Goal: Task Accomplishment & Management: Use online tool/utility

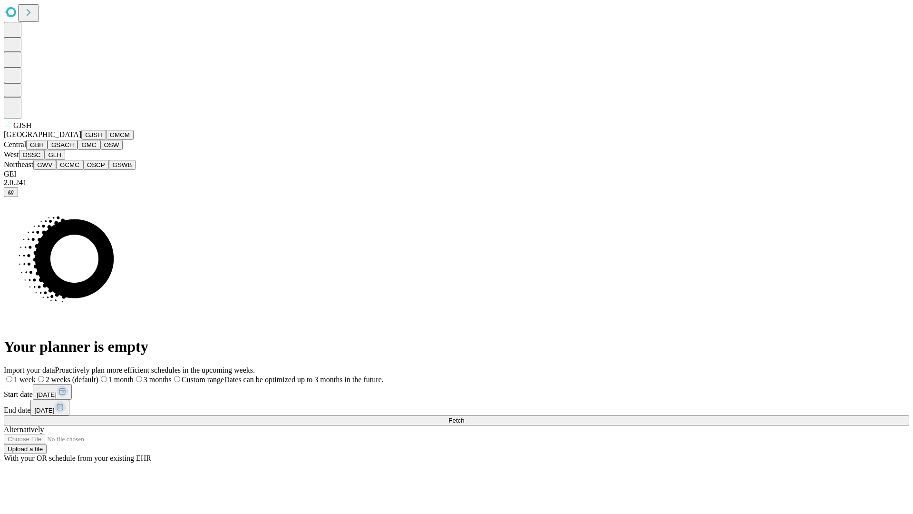
click at [81, 140] on button "GJSH" at bounding box center [93, 135] width 25 height 10
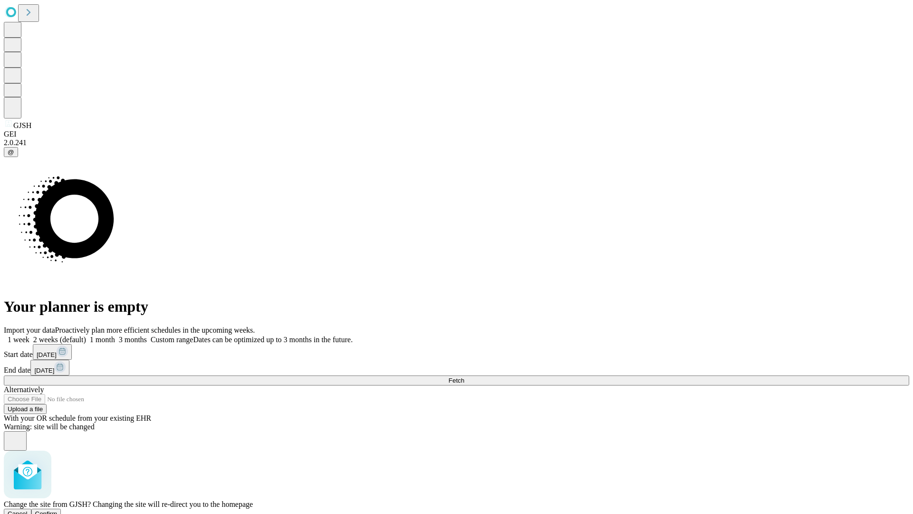
click at [58, 510] on span "Confirm" at bounding box center [46, 513] width 22 height 7
click at [86, 335] on label "2 weeks (default)" at bounding box center [57, 339] width 57 height 8
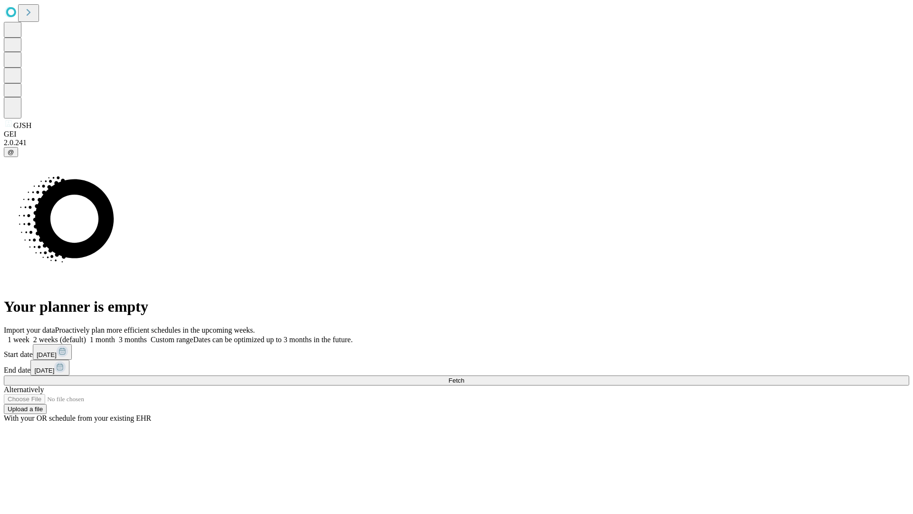
click at [464, 377] on span "Fetch" at bounding box center [457, 380] width 16 height 7
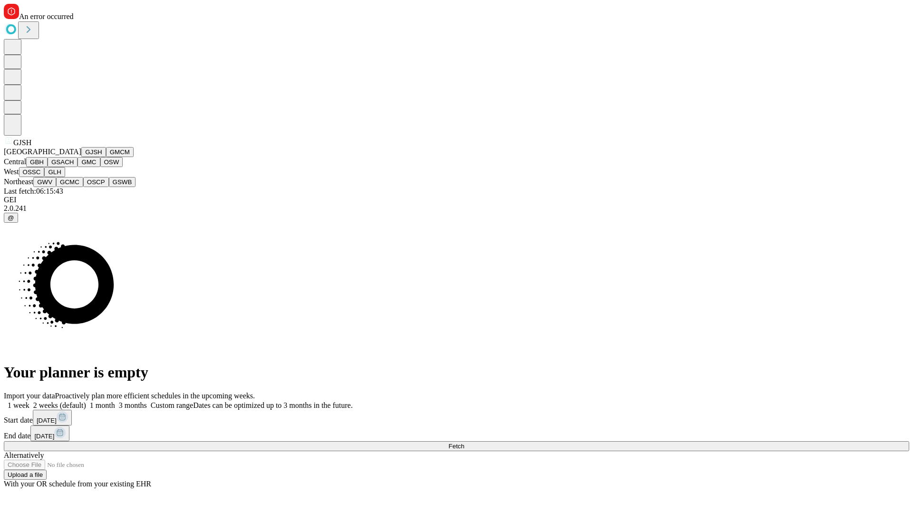
click at [106, 157] on button "GMCM" at bounding box center [120, 152] width 28 height 10
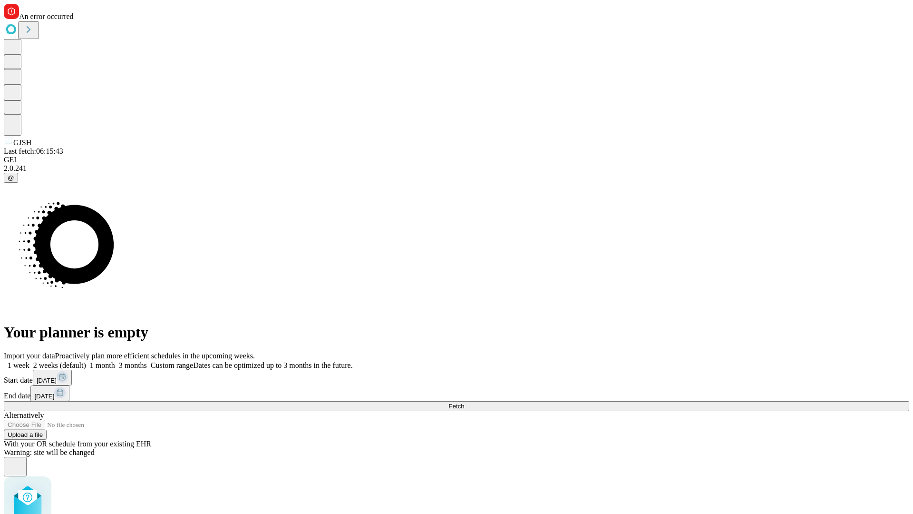
click at [86, 361] on label "2 weeks (default)" at bounding box center [57, 365] width 57 height 8
click at [464, 402] on span "Fetch" at bounding box center [457, 405] width 16 height 7
click at [86, 361] on label "2 weeks (default)" at bounding box center [57, 365] width 57 height 8
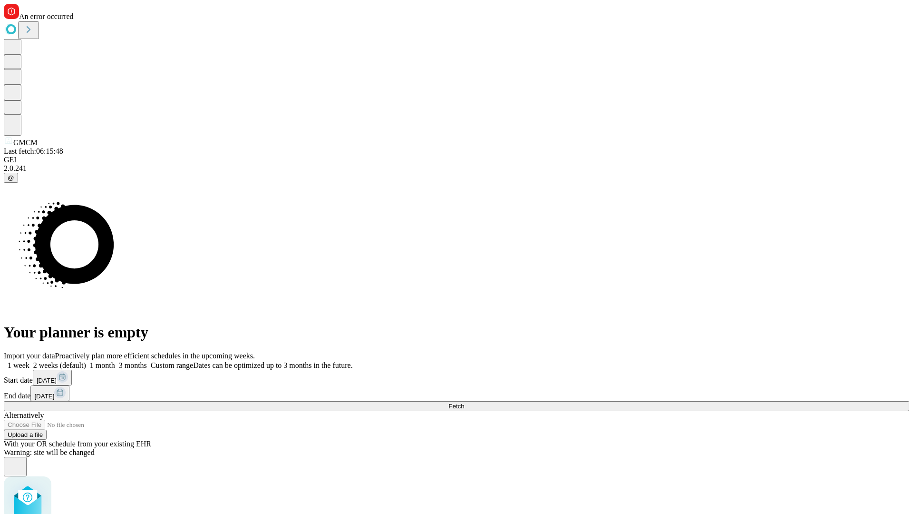
click at [464, 402] on span "Fetch" at bounding box center [457, 405] width 16 height 7
click at [86, 361] on label "2 weeks (default)" at bounding box center [57, 365] width 57 height 8
click at [464, 402] on span "Fetch" at bounding box center [457, 405] width 16 height 7
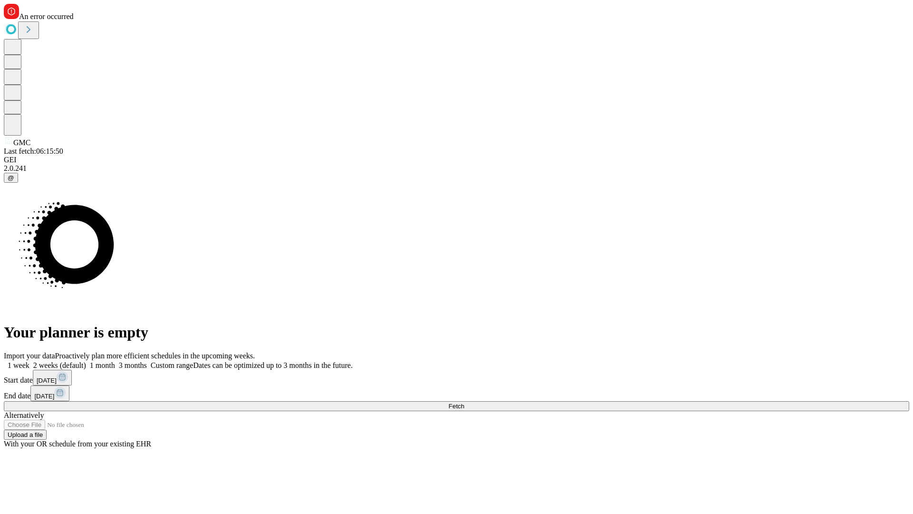
click at [86, 361] on label "2 weeks (default)" at bounding box center [57, 365] width 57 height 8
click at [464, 402] on span "Fetch" at bounding box center [457, 405] width 16 height 7
click at [86, 361] on label "2 weeks (default)" at bounding box center [57, 365] width 57 height 8
click at [464, 402] on span "Fetch" at bounding box center [457, 405] width 16 height 7
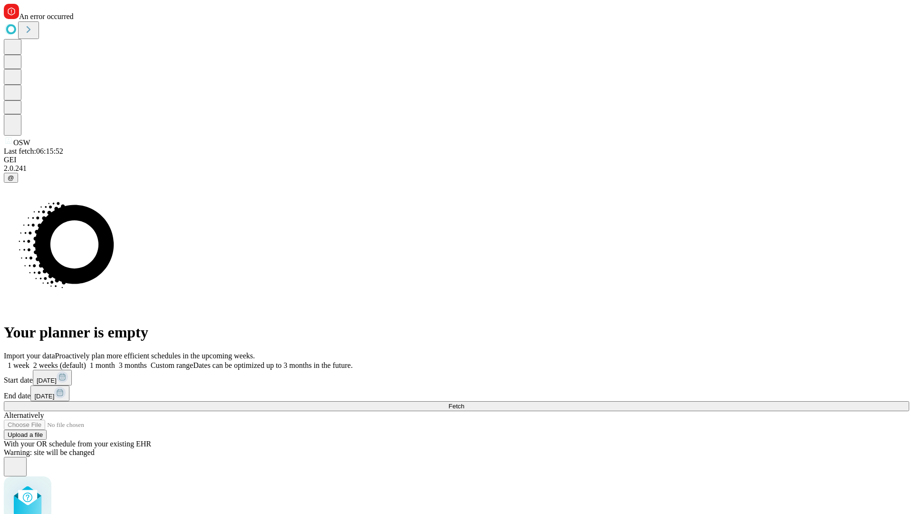
click at [86, 361] on label "2 weeks (default)" at bounding box center [57, 365] width 57 height 8
click at [464, 402] on span "Fetch" at bounding box center [457, 405] width 16 height 7
click at [86, 361] on label "2 weeks (default)" at bounding box center [57, 365] width 57 height 8
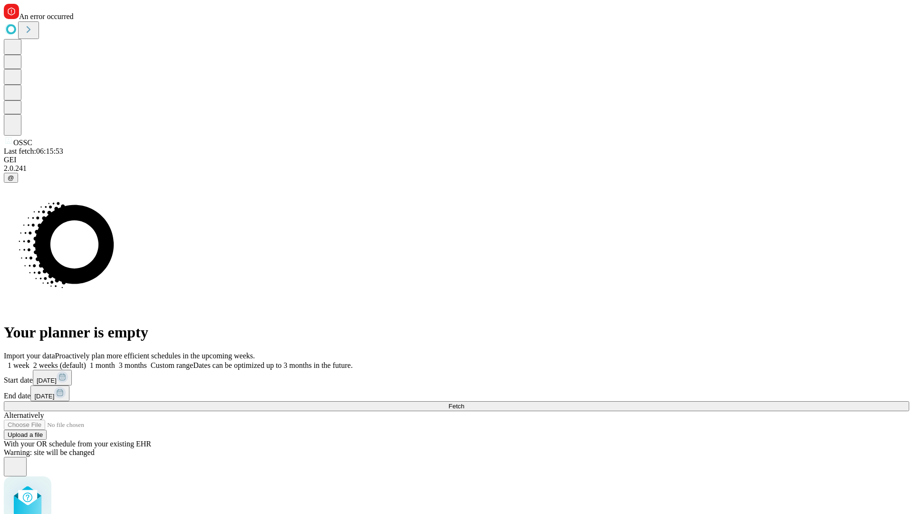
click at [464, 402] on span "Fetch" at bounding box center [457, 405] width 16 height 7
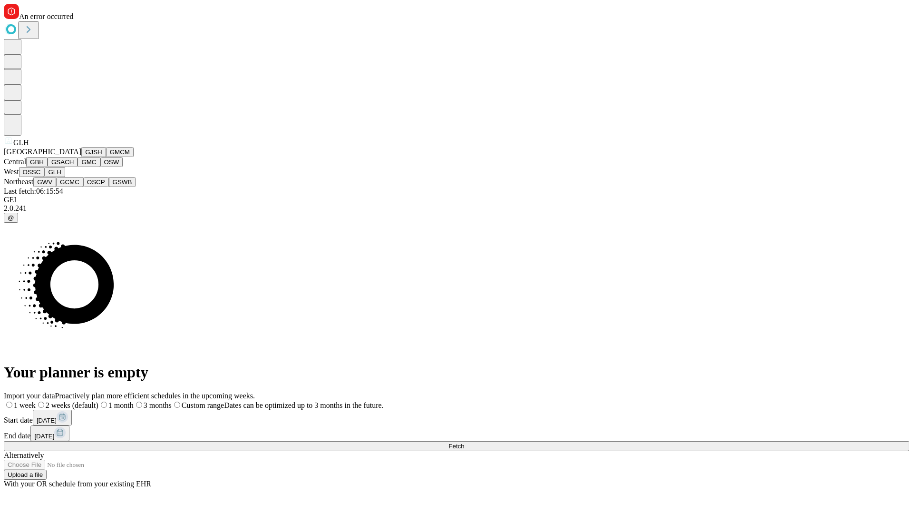
click at [56, 187] on button "GWV" at bounding box center [44, 182] width 23 height 10
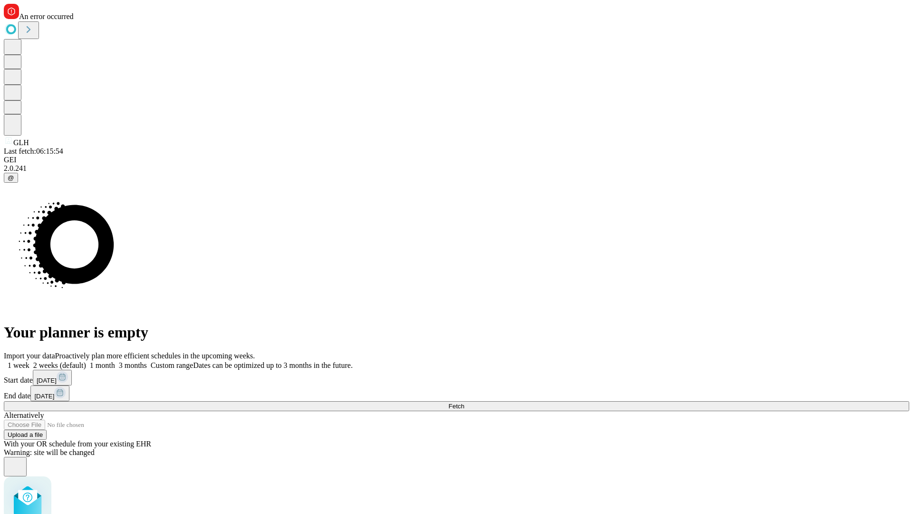
click at [86, 361] on label "2 weeks (default)" at bounding box center [57, 365] width 57 height 8
click at [464, 402] on span "Fetch" at bounding box center [457, 405] width 16 height 7
click at [86, 361] on label "2 weeks (default)" at bounding box center [57, 365] width 57 height 8
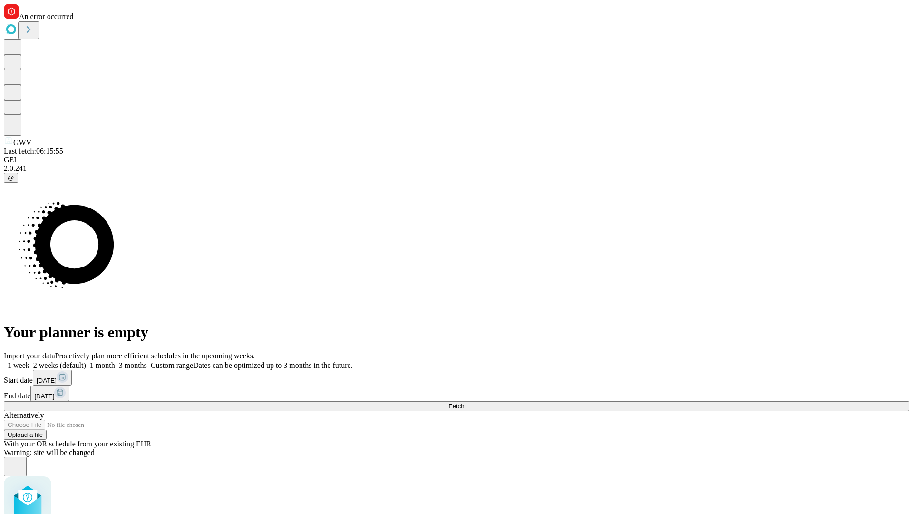
click at [464, 402] on span "Fetch" at bounding box center [457, 405] width 16 height 7
click at [86, 361] on label "2 weeks (default)" at bounding box center [57, 365] width 57 height 8
click at [464, 402] on span "Fetch" at bounding box center [457, 405] width 16 height 7
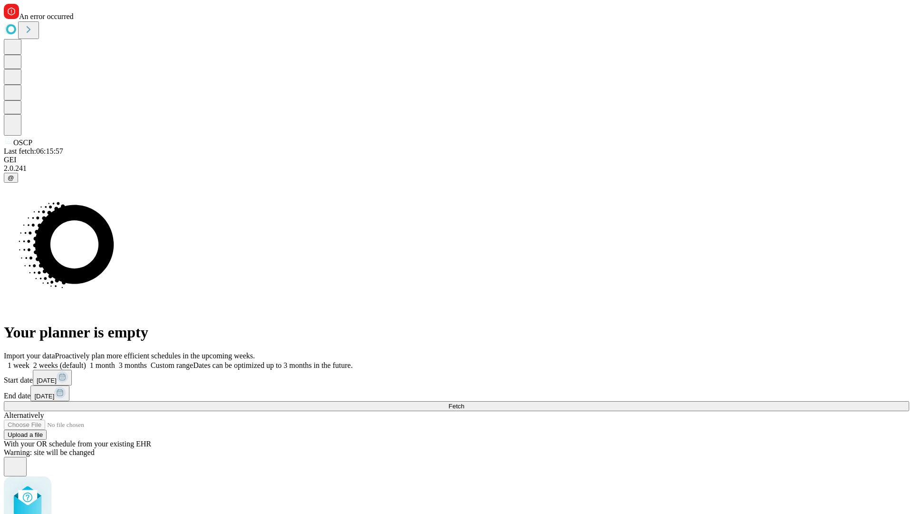
click at [86, 361] on label "2 weeks (default)" at bounding box center [57, 365] width 57 height 8
click at [464, 402] on span "Fetch" at bounding box center [457, 405] width 16 height 7
